Goal: Task Accomplishment & Management: Use online tool/utility

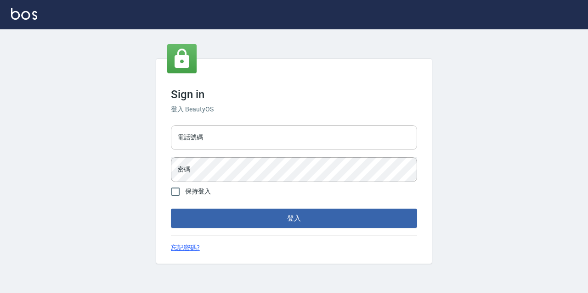
drag, startPoint x: 312, startPoint y: 138, endPoint x: 315, endPoint y: 131, distance: 7.0
click at [312, 138] on input "電話號碼" at bounding box center [294, 137] width 246 height 25
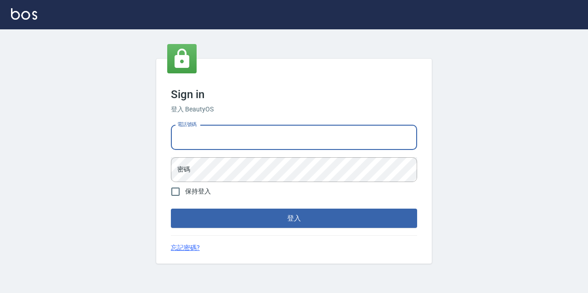
type input "0977888999"
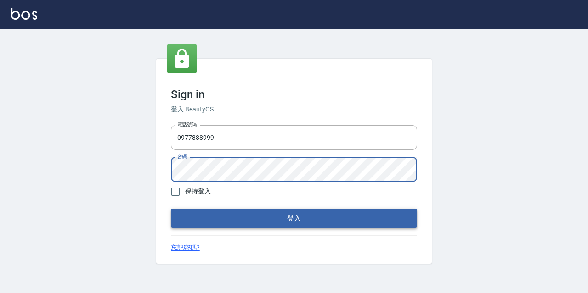
click at [171, 209] on button "登入" at bounding box center [294, 218] width 246 height 19
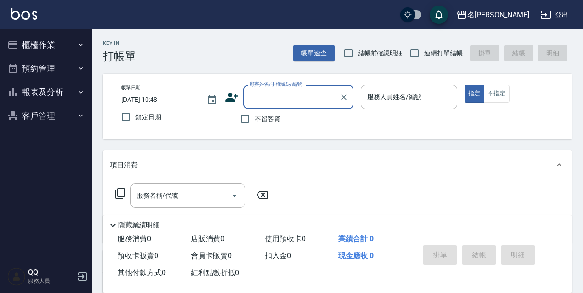
click at [74, 50] on button "櫃檯作業" at bounding box center [46, 45] width 84 height 24
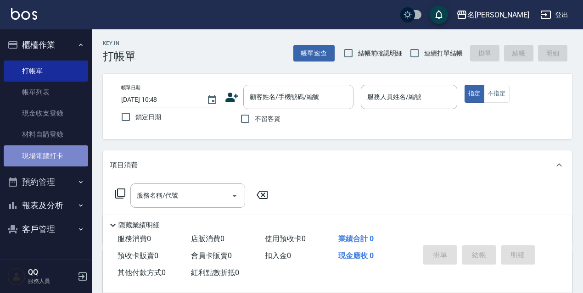
click at [68, 147] on link "現場電腦打卡" at bounding box center [46, 156] width 84 height 21
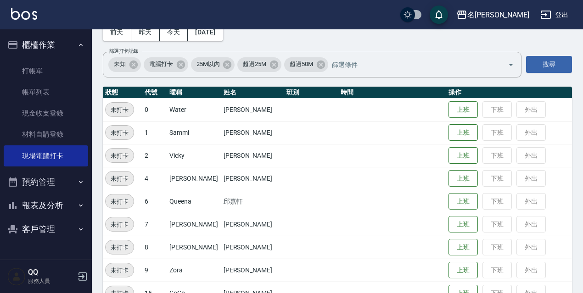
scroll to position [142, 0]
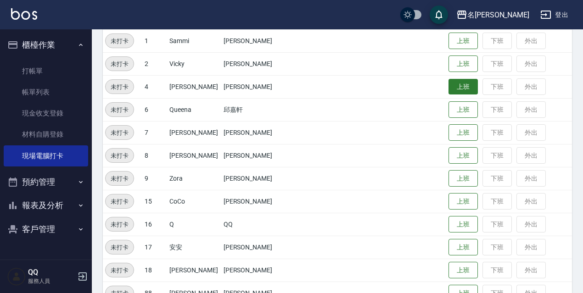
click at [449, 89] on button "上班" at bounding box center [463, 87] width 29 height 16
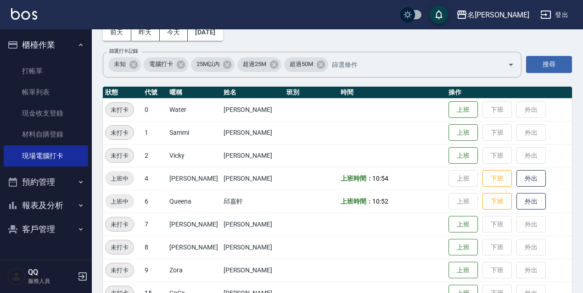
scroll to position [188, 0]
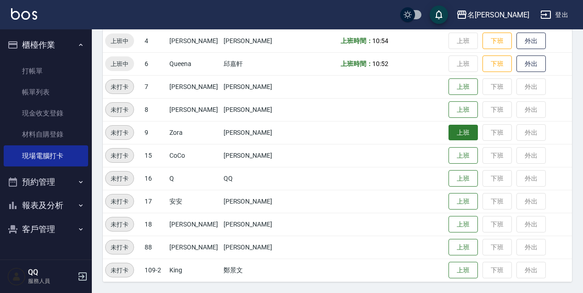
click at [453, 135] on button "上班" at bounding box center [463, 133] width 29 height 16
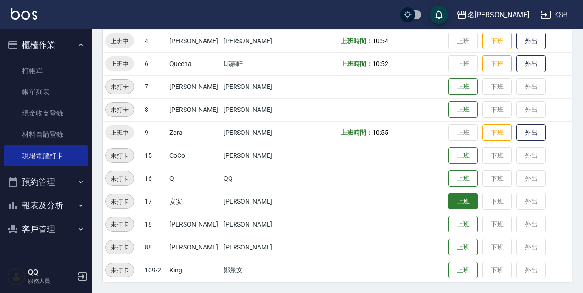
click at [454, 203] on button "上班" at bounding box center [463, 202] width 29 height 16
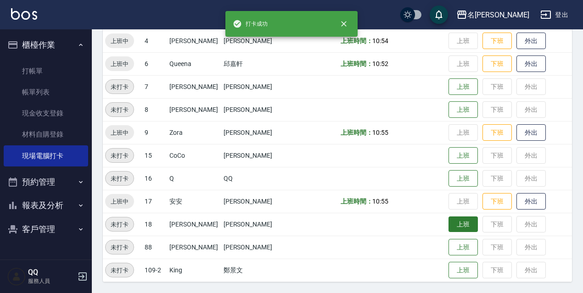
click at [449, 219] on button "上班" at bounding box center [463, 225] width 29 height 16
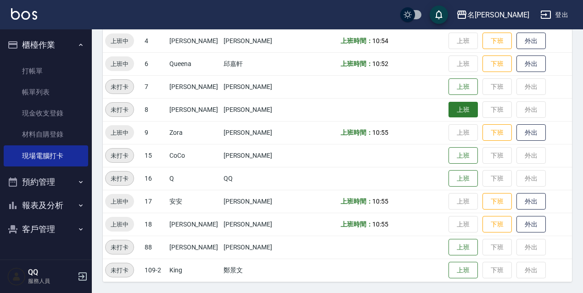
click at [452, 107] on button "上班" at bounding box center [463, 110] width 29 height 16
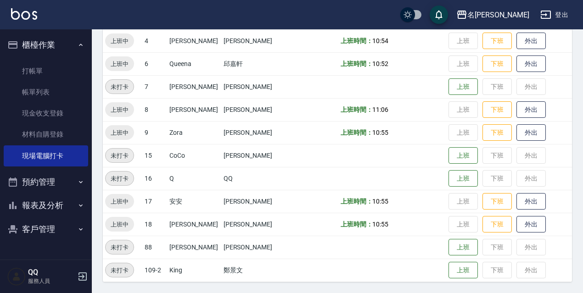
drag, startPoint x: 582, startPoint y: 267, endPoint x: 587, endPoint y: 266, distance: 5.5
click at [583, 266] on html "名留伊通 登出 櫃檯作業 打帳單 帳單列表 現金收支登錄 材料自購登錄 現場電腦打卡 預約管理 預約管理 單日預約紀錄 單週預約紀錄 報表及分析 報表目錄 店…" at bounding box center [291, 52] width 583 height 481
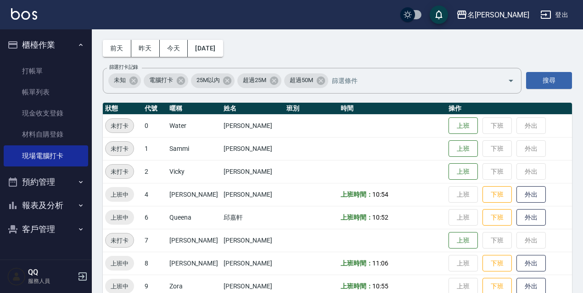
scroll to position [31, 0]
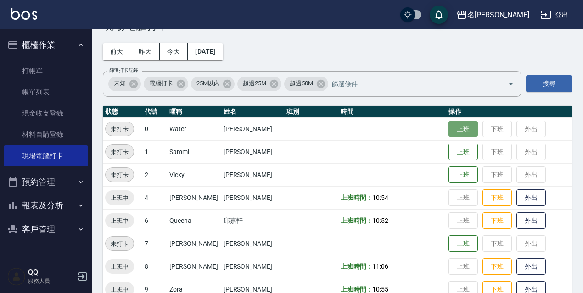
click at [454, 125] on button "上班" at bounding box center [463, 129] width 29 height 16
